Goal: Information Seeking & Learning: Learn about a topic

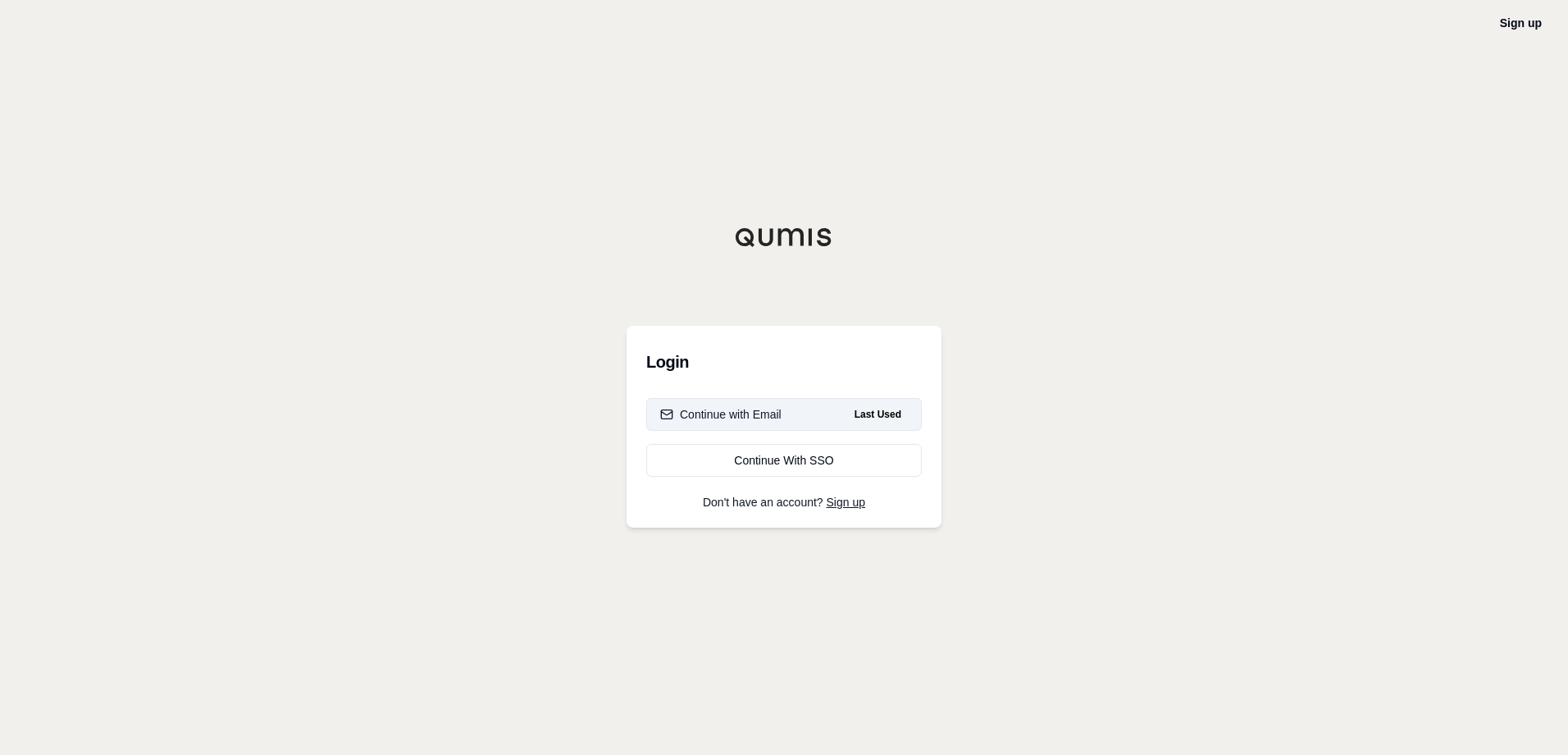
click at [777, 406] on div "Continue with Email" at bounding box center [721, 414] width 122 height 17
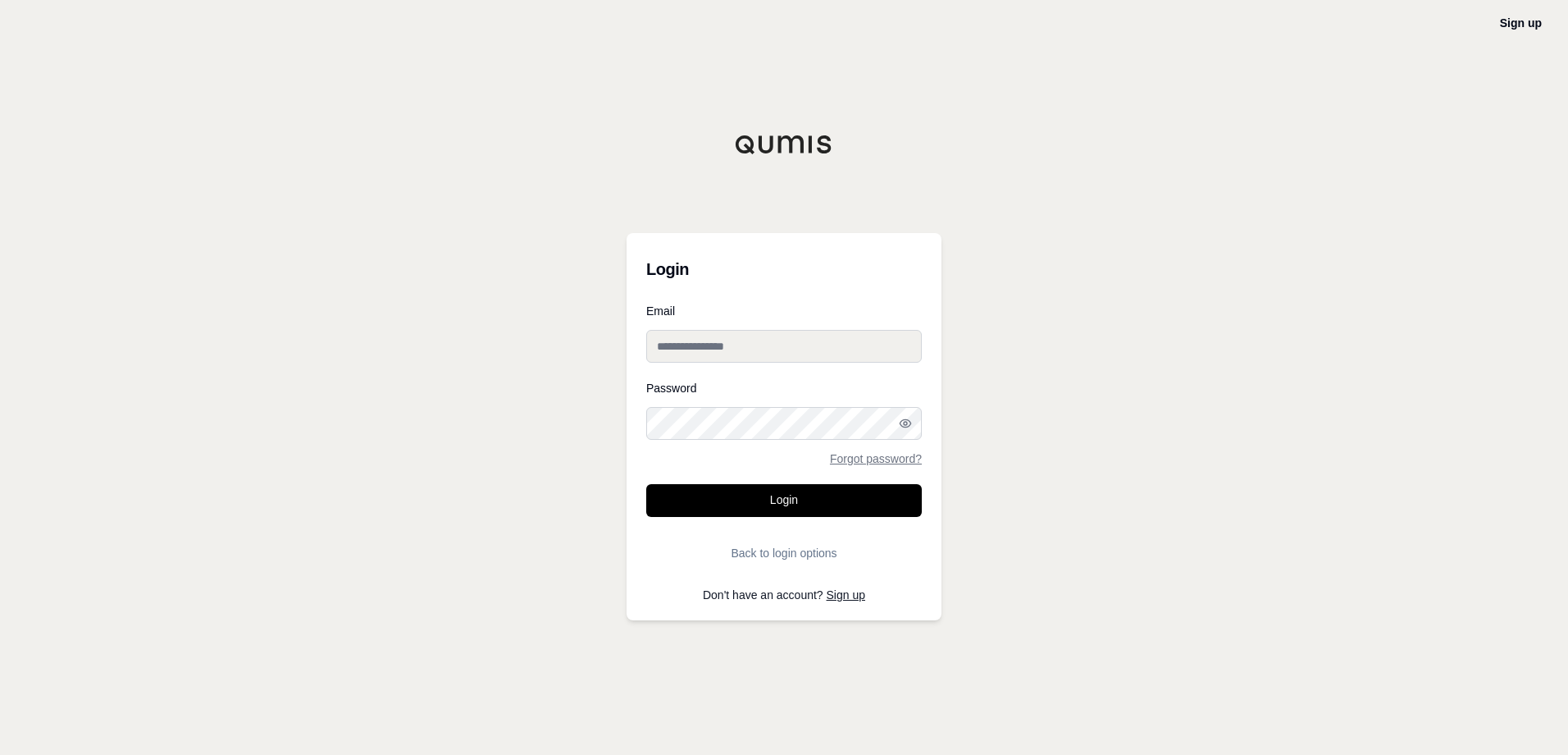
type input "**********"
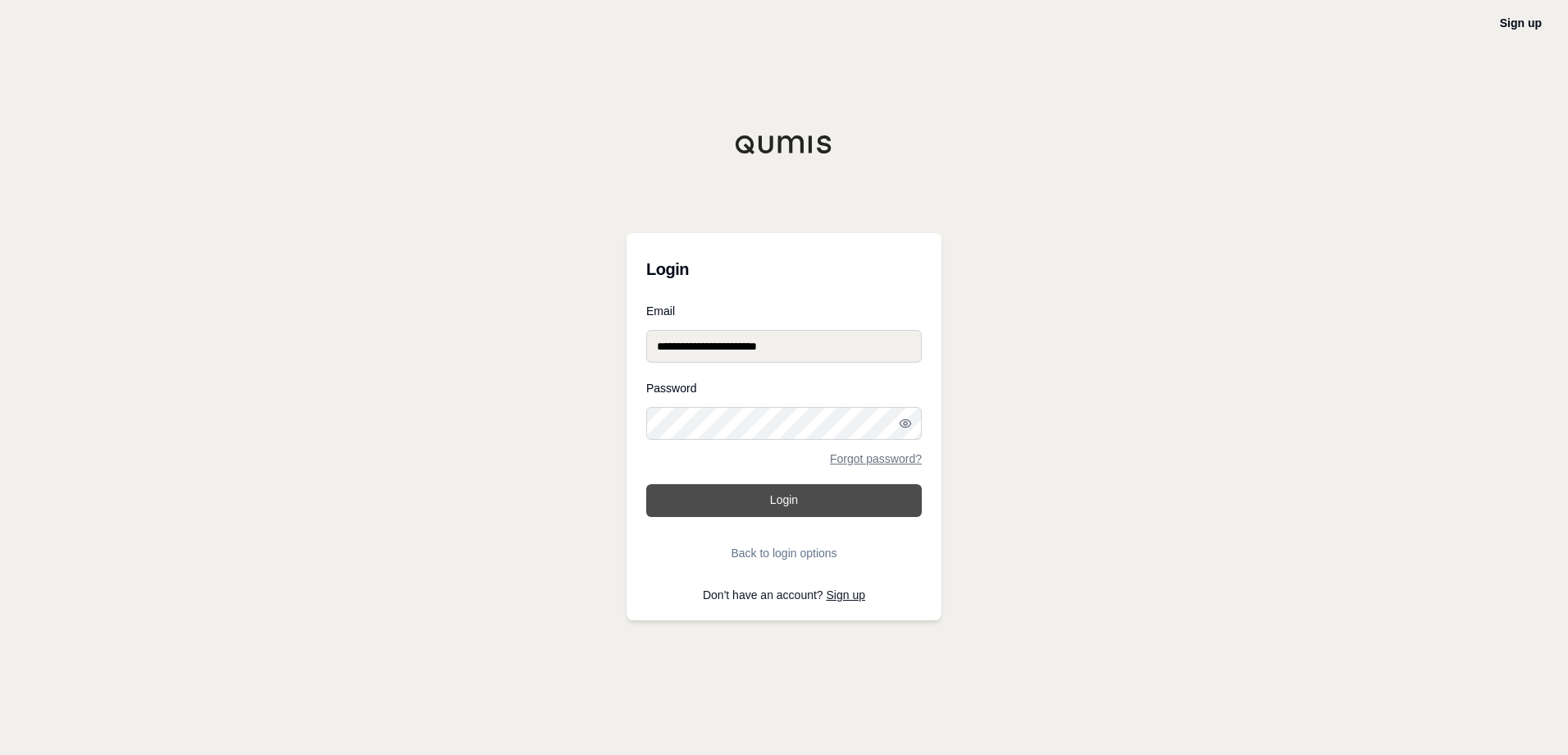
click at [784, 499] on button "Login" at bounding box center [784, 500] width 275 height 32
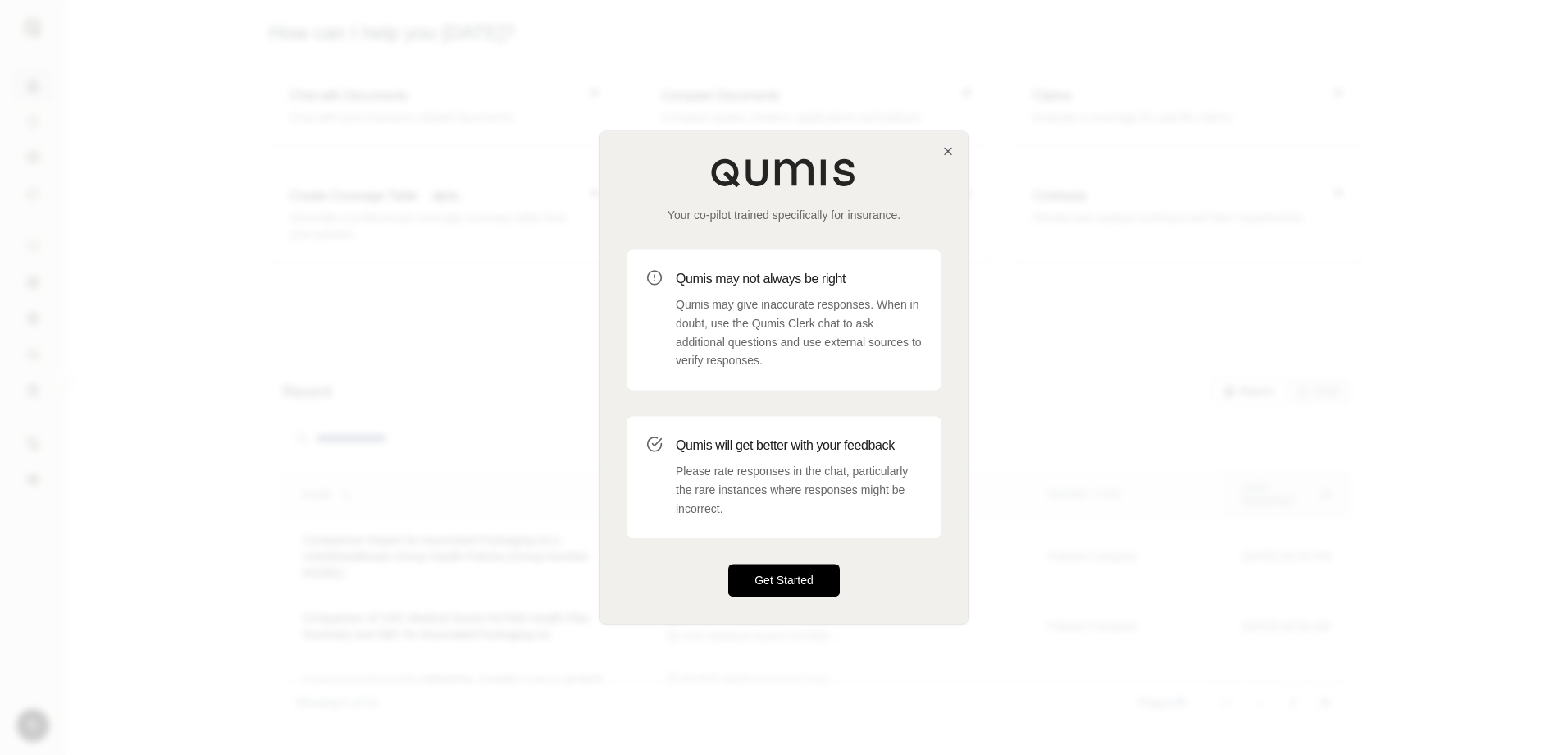
click at [787, 579] on button "Get Started" at bounding box center [784, 580] width 112 height 32
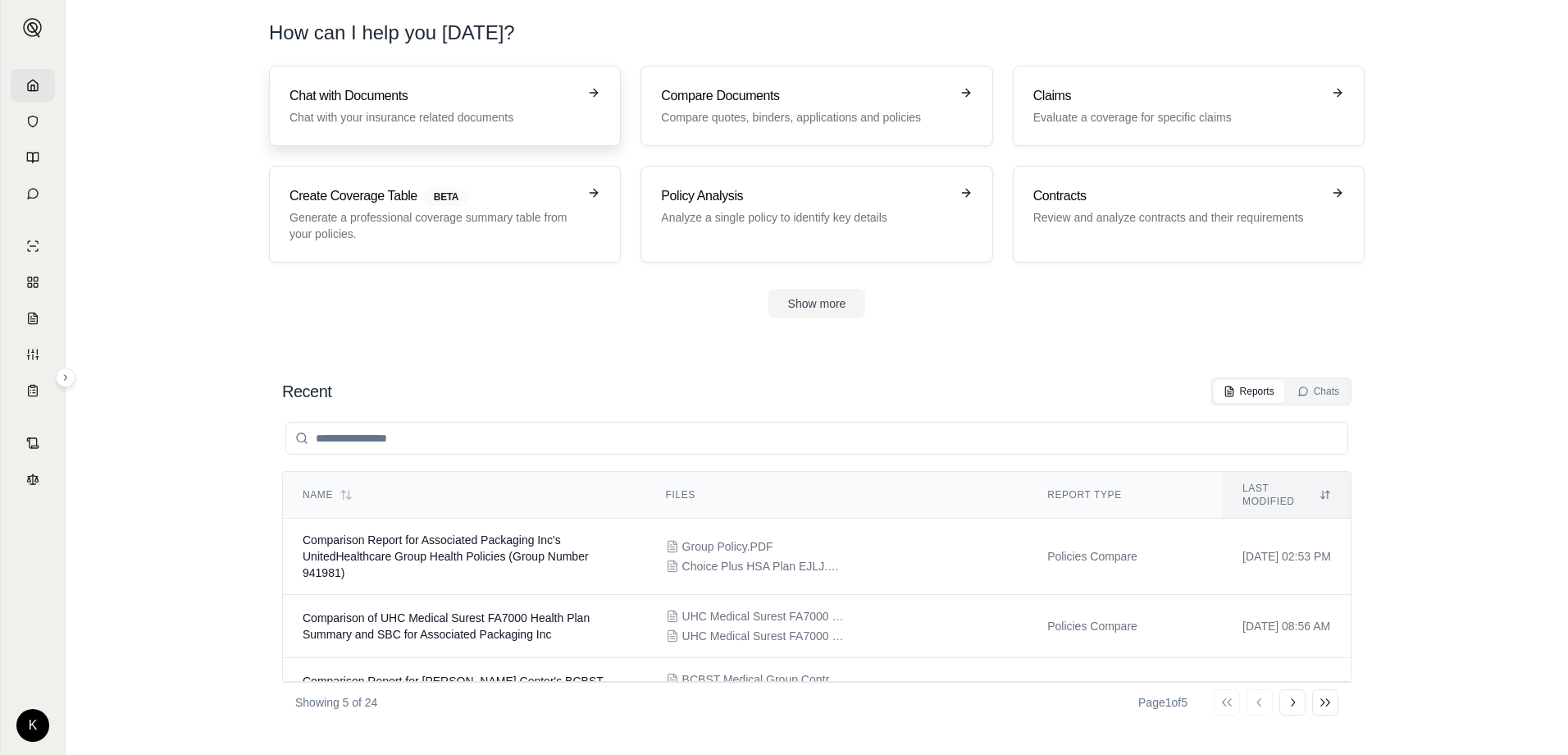
click at [381, 102] on h3 "Chat with Documents" at bounding box center [433, 96] width 288 height 20
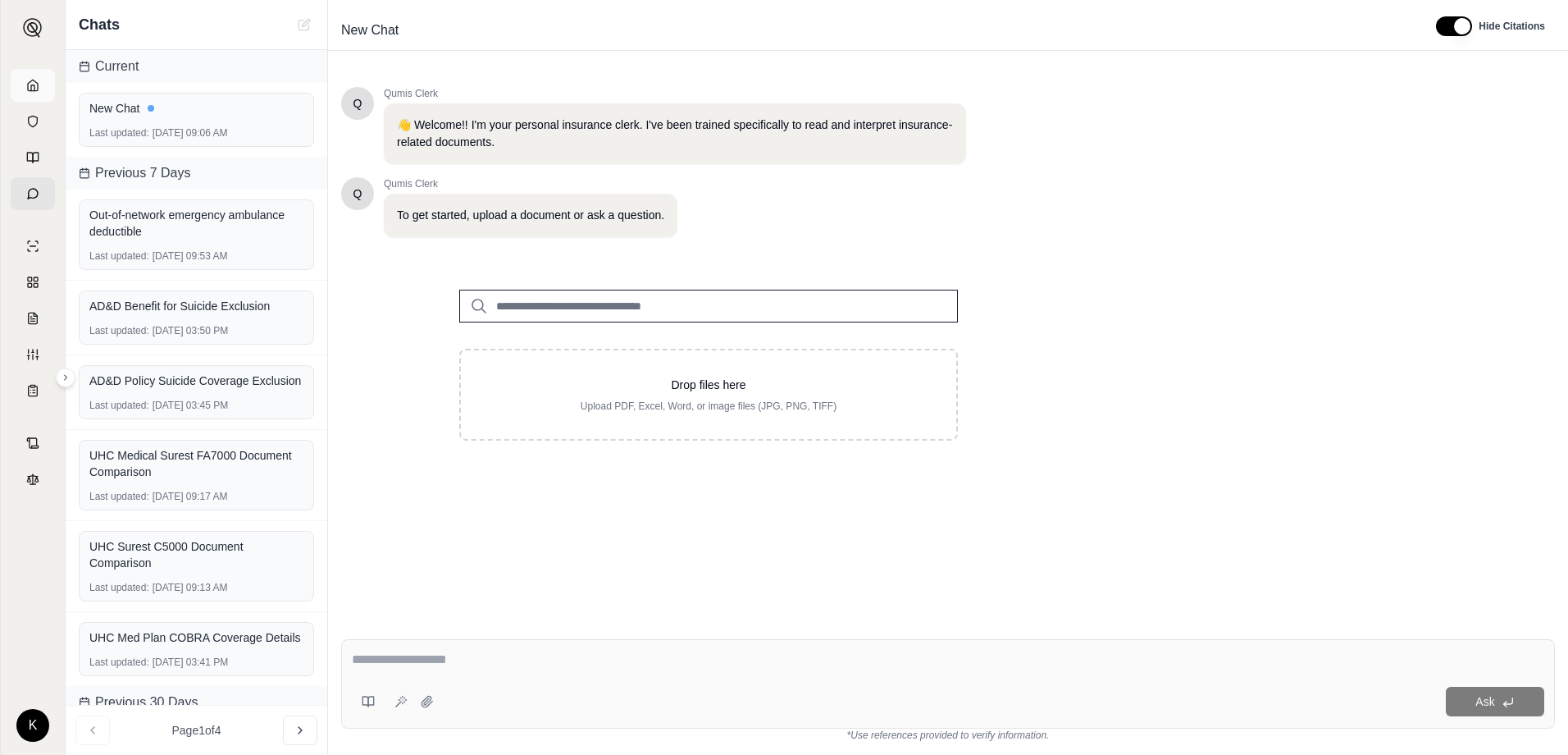
click at [38, 87] on icon at bounding box center [32, 85] width 13 height 13
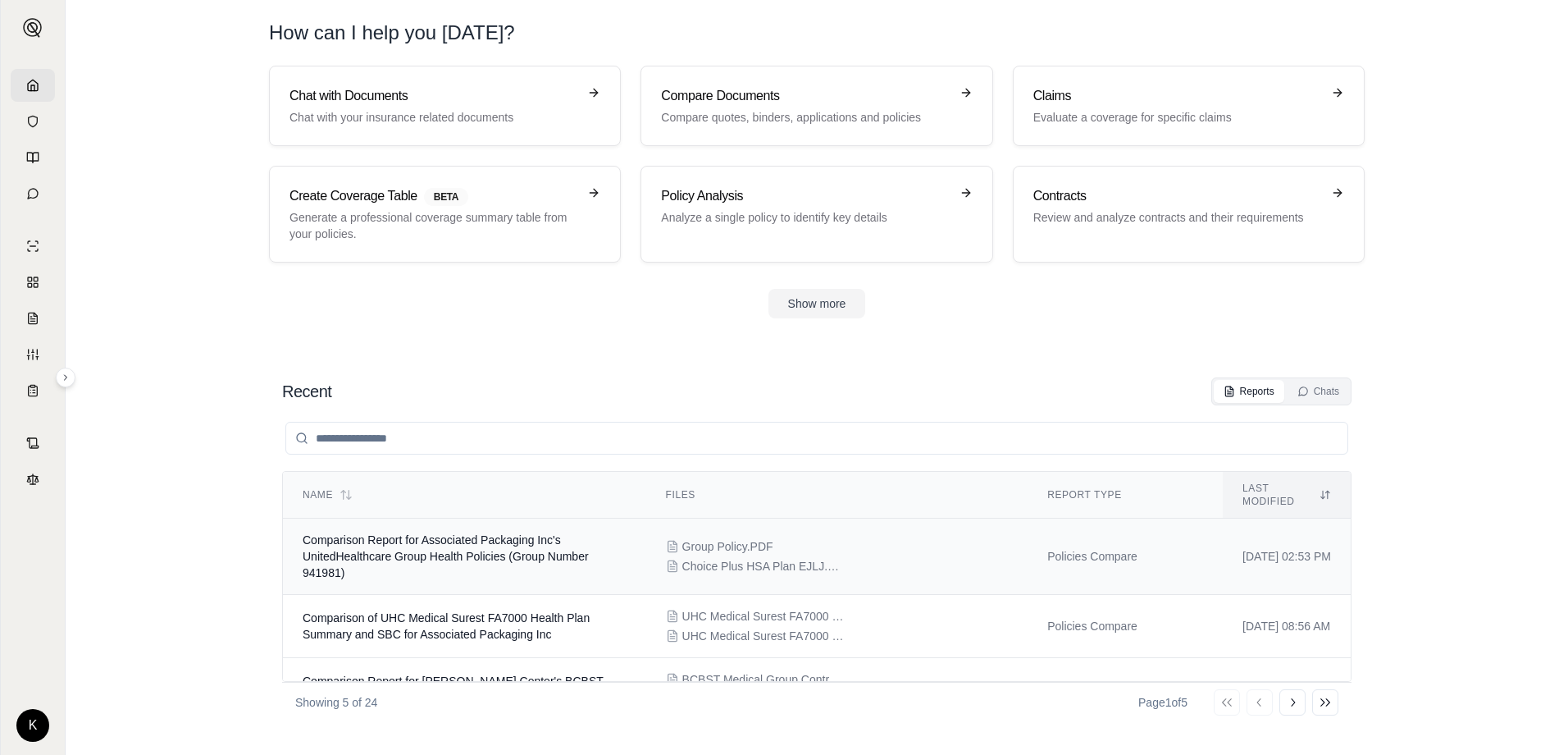
click at [495, 553] on td "Comparison Report for Associated Packaging Inc's UnitedHealthcare Group Health …" at bounding box center [465, 557] width 364 height 77
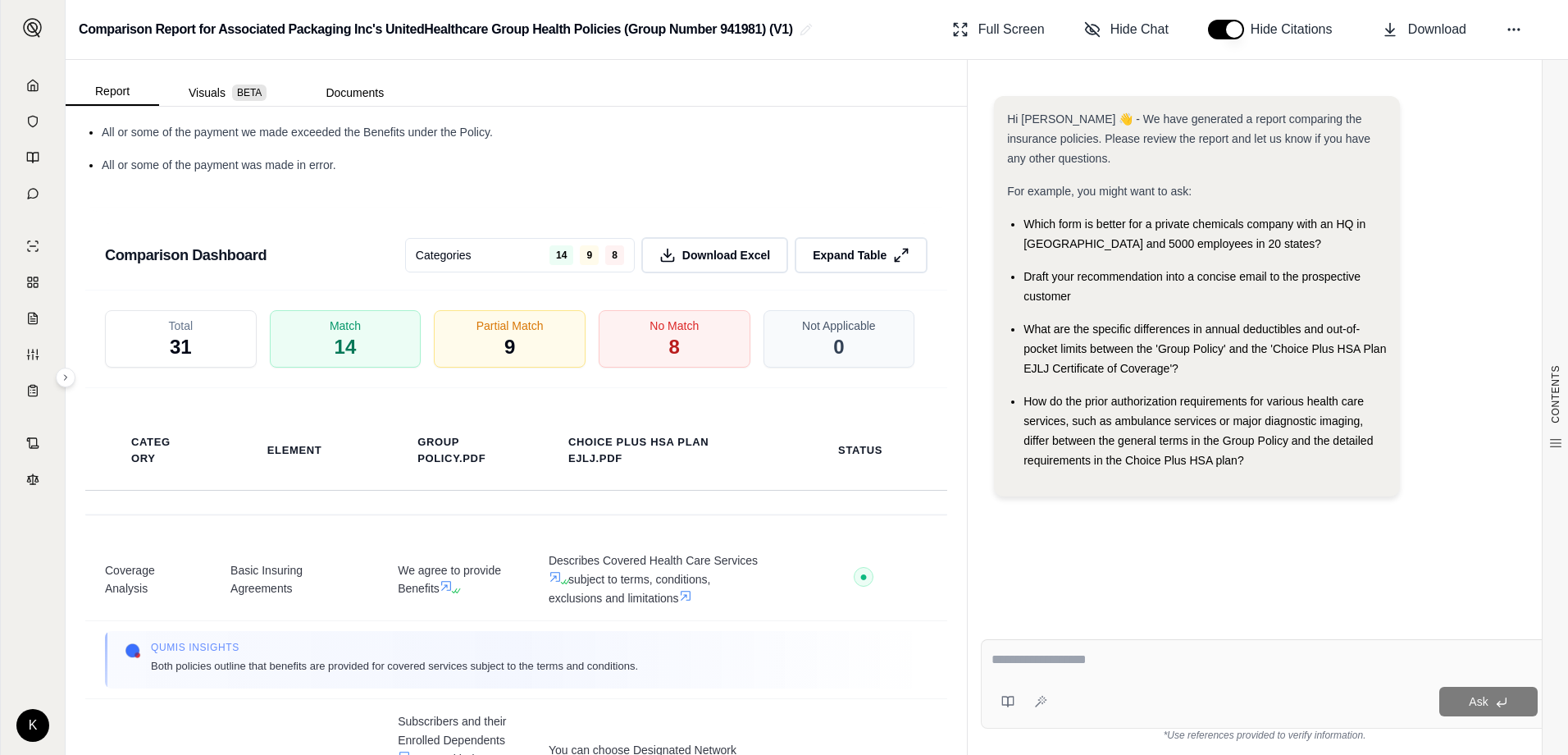
scroll to position [3529, 0]
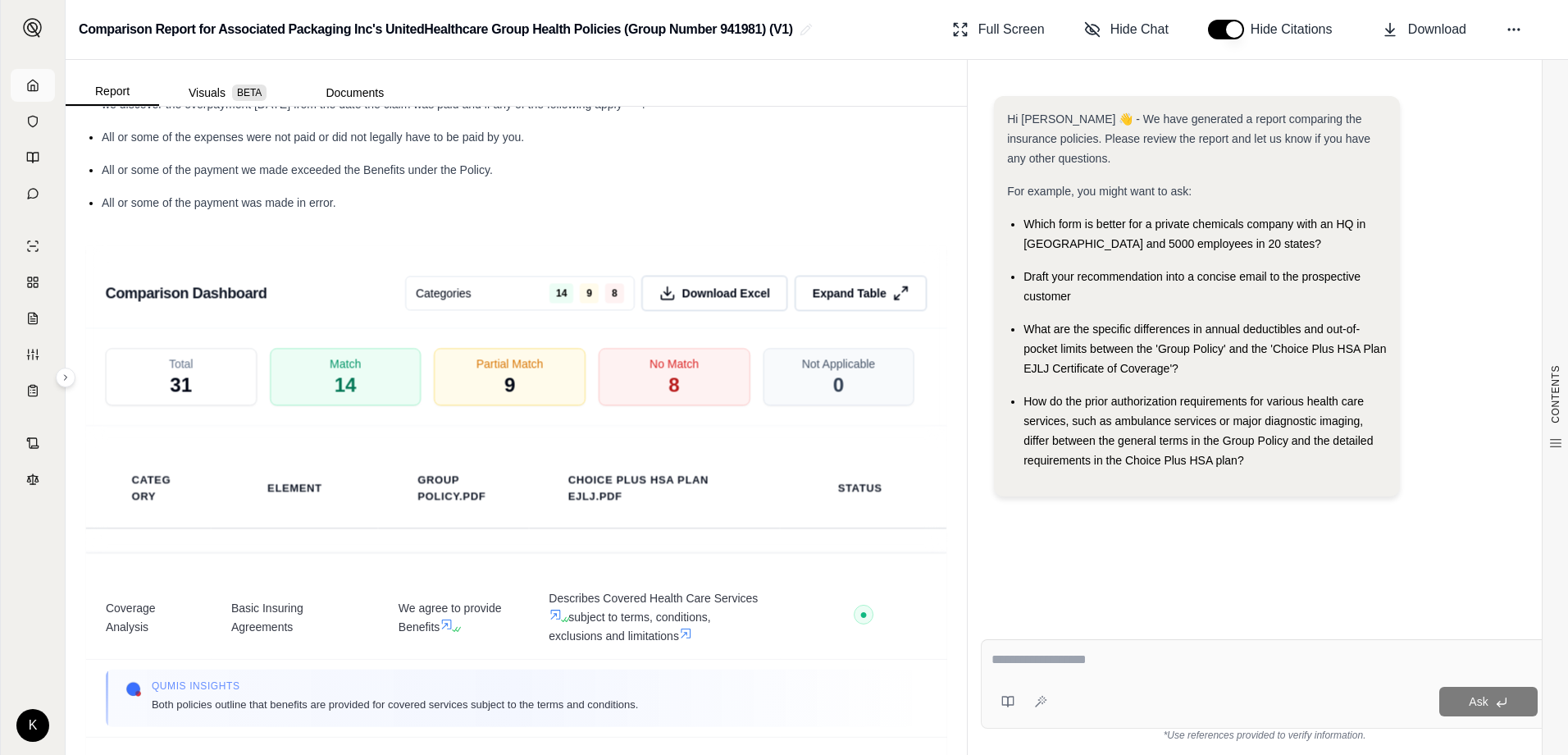
click at [28, 87] on icon at bounding box center [32, 85] width 10 height 11
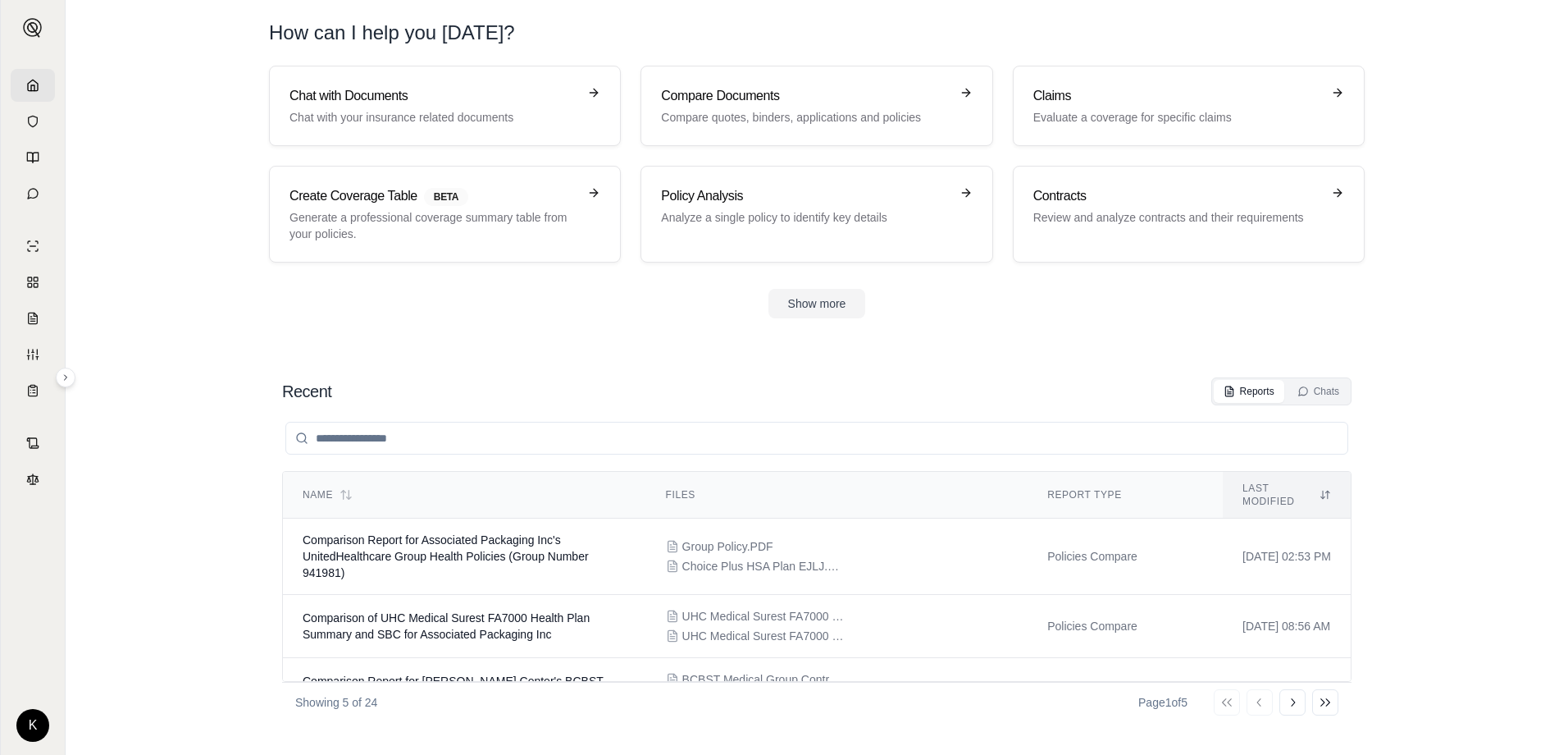
click at [138, 166] on section "Chat with Documents Chat with your insurance related documents Compare Document…" at bounding box center [816, 205] width 1489 height 279
click at [77, 575] on section "Recent Reports Chats Name Files Report Type Last modified Comparison Report for…" at bounding box center [816, 550] width 1489 height 410
click at [52, 597] on div "K" at bounding box center [32, 405] width 64 height 699
click at [67, 378] on icon at bounding box center [66, 378] width 3 height 5
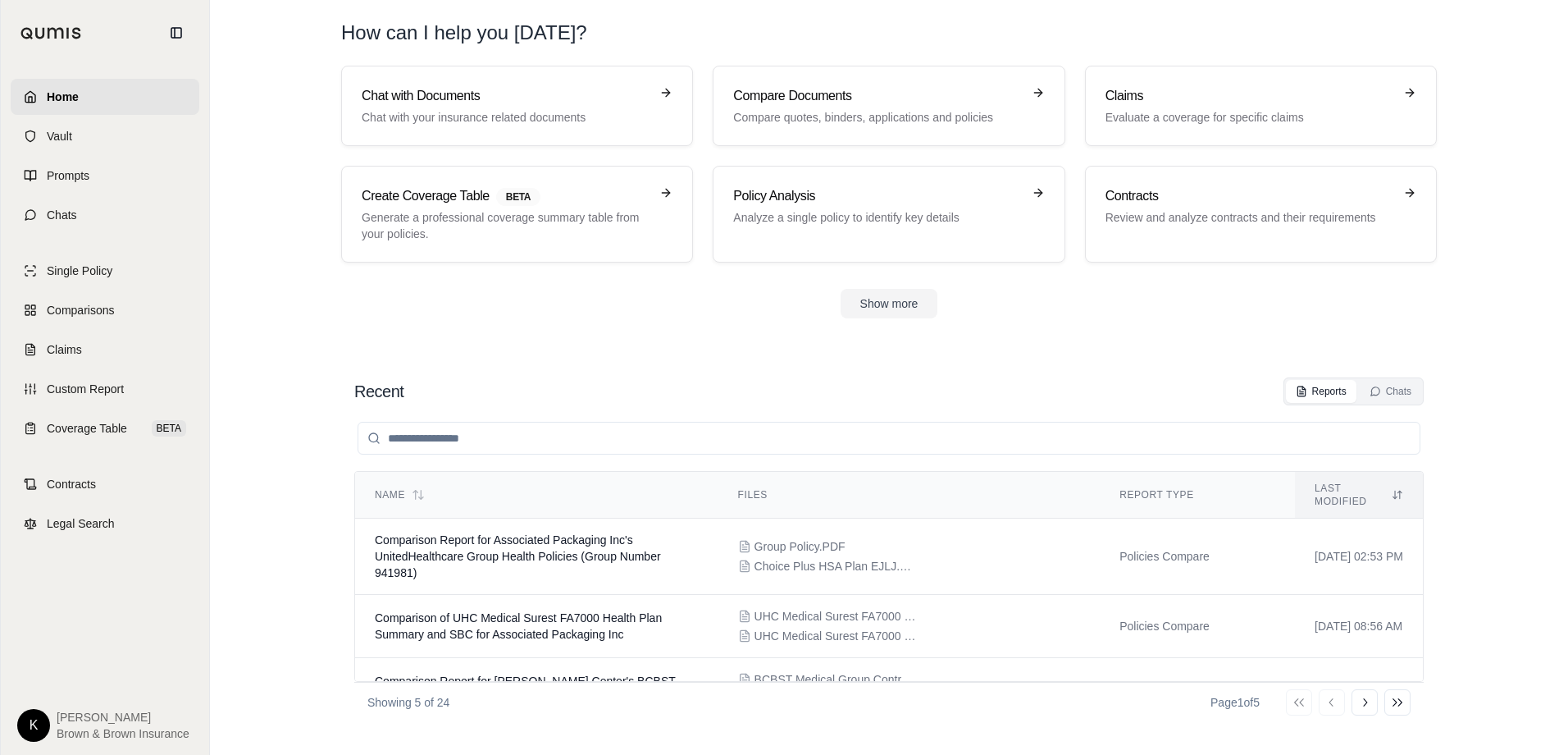
click at [1542, 371] on section "Recent Reports Chats Name Files Report Type Last modified Comparison Report for…" at bounding box center [888, 550] width 1345 height 410
